Goal: Book appointment/travel/reservation

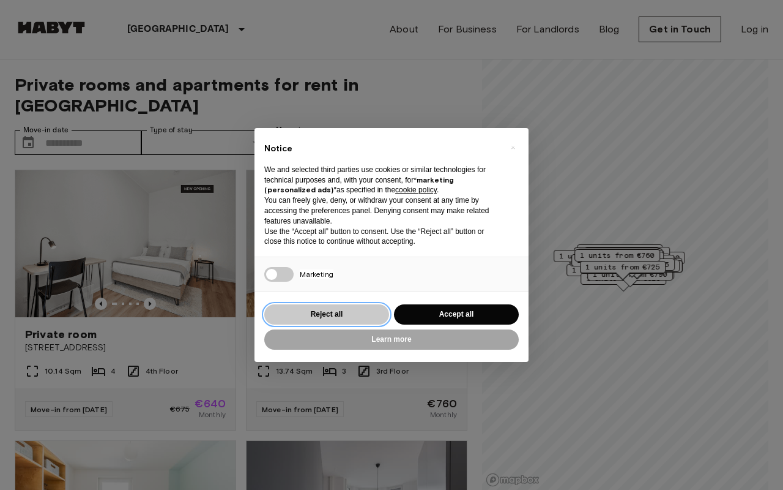
click at [313, 318] on button "Reject all" at bounding box center [326, 314] width 125 height 20
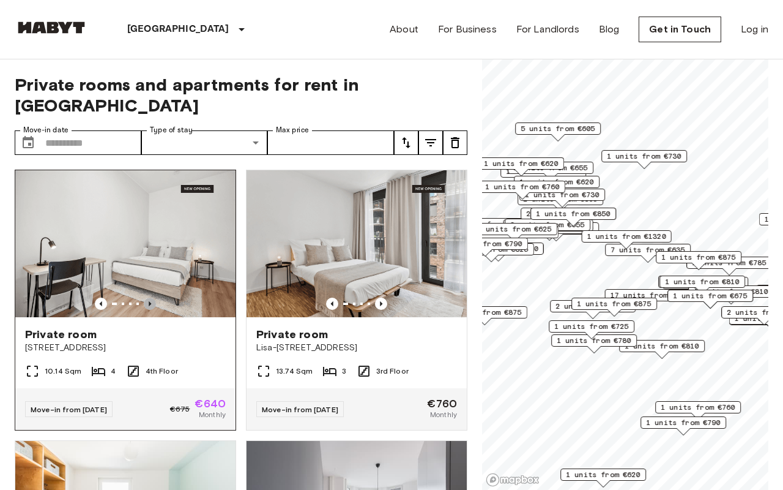
click at [151, 297] on icon "Previous image" at bounding box center [150, 303] width 12 height 12
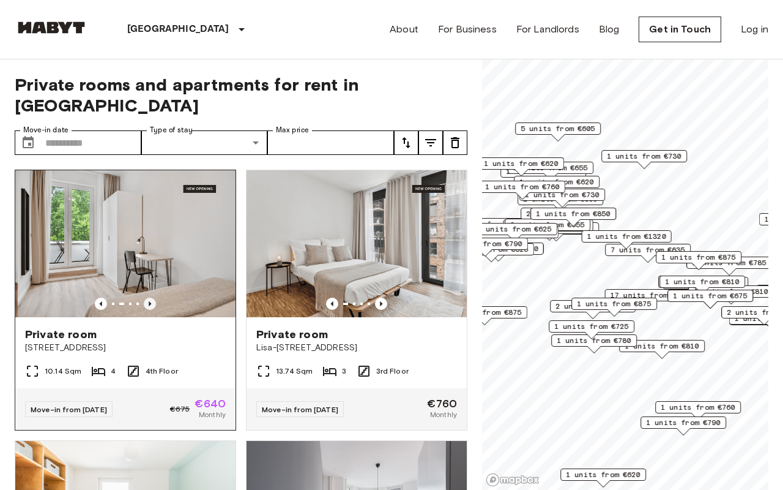
click at [151, 297] on icon "Previous image" at bounding box center [150, 303] width 12 height 12
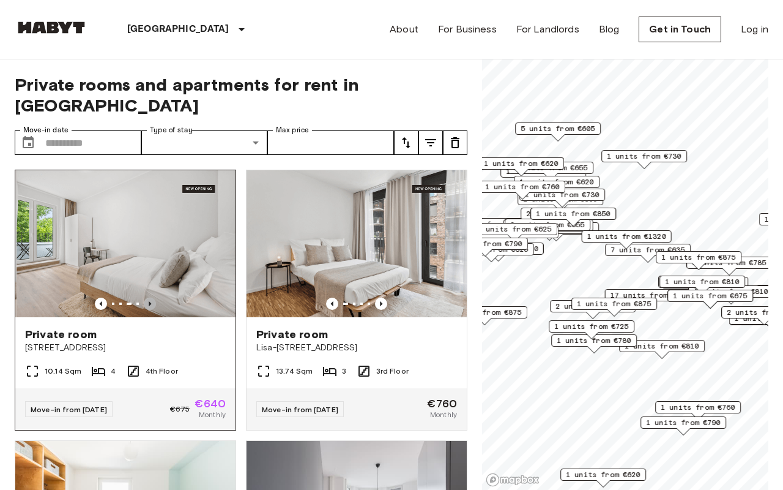
click at [151, 297] on icon "Previous image" at bounding box center [150, 303] width 12 height 12
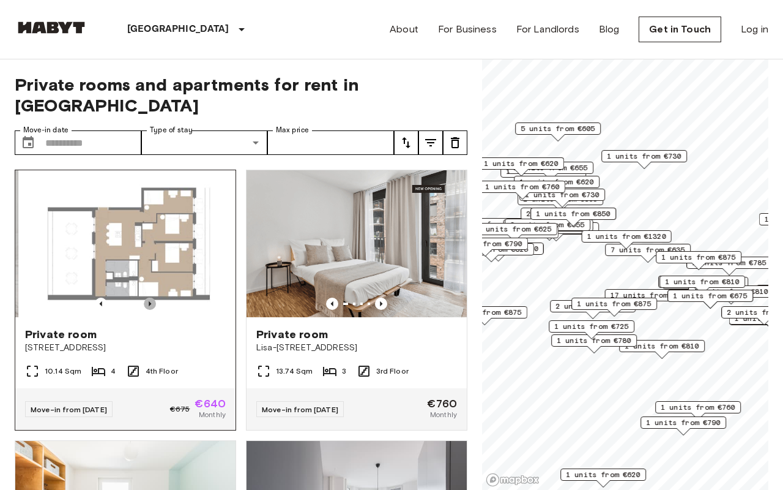
click at [151, 297] on icon "Previous image" at bounding box center [150, 303] width 12 height 12
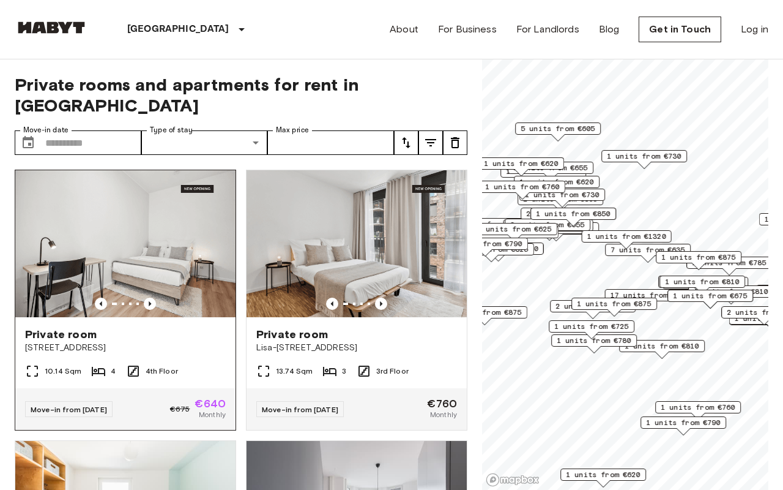
click at [170, 342] on span "[STREET_ADDRESS]" at bounding box center [125, 348] width 201 height 12
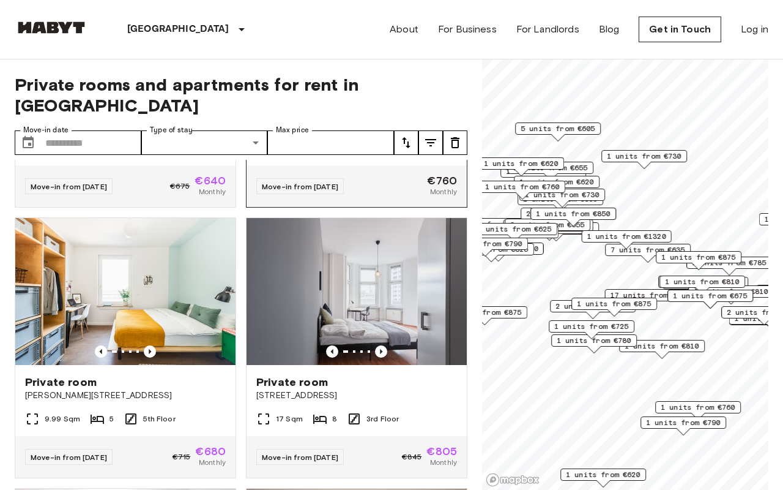
scroll to position [230, 0]
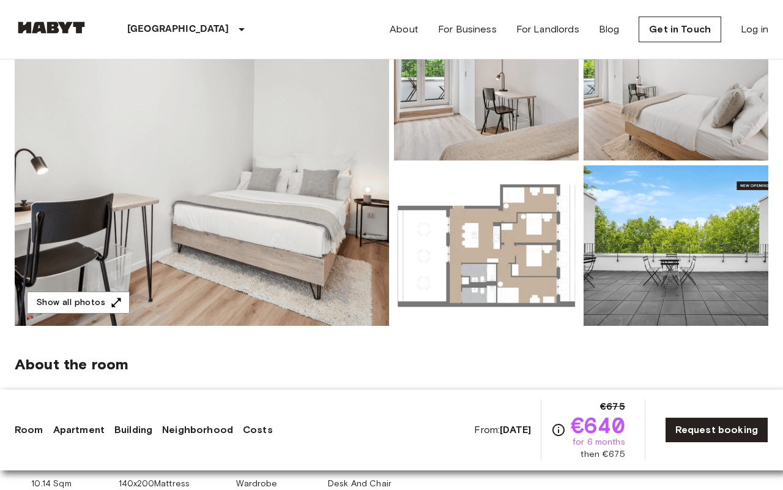
scroll to position [171, 0]
